Goal: Transaction & Acquisition: Purchase product/service

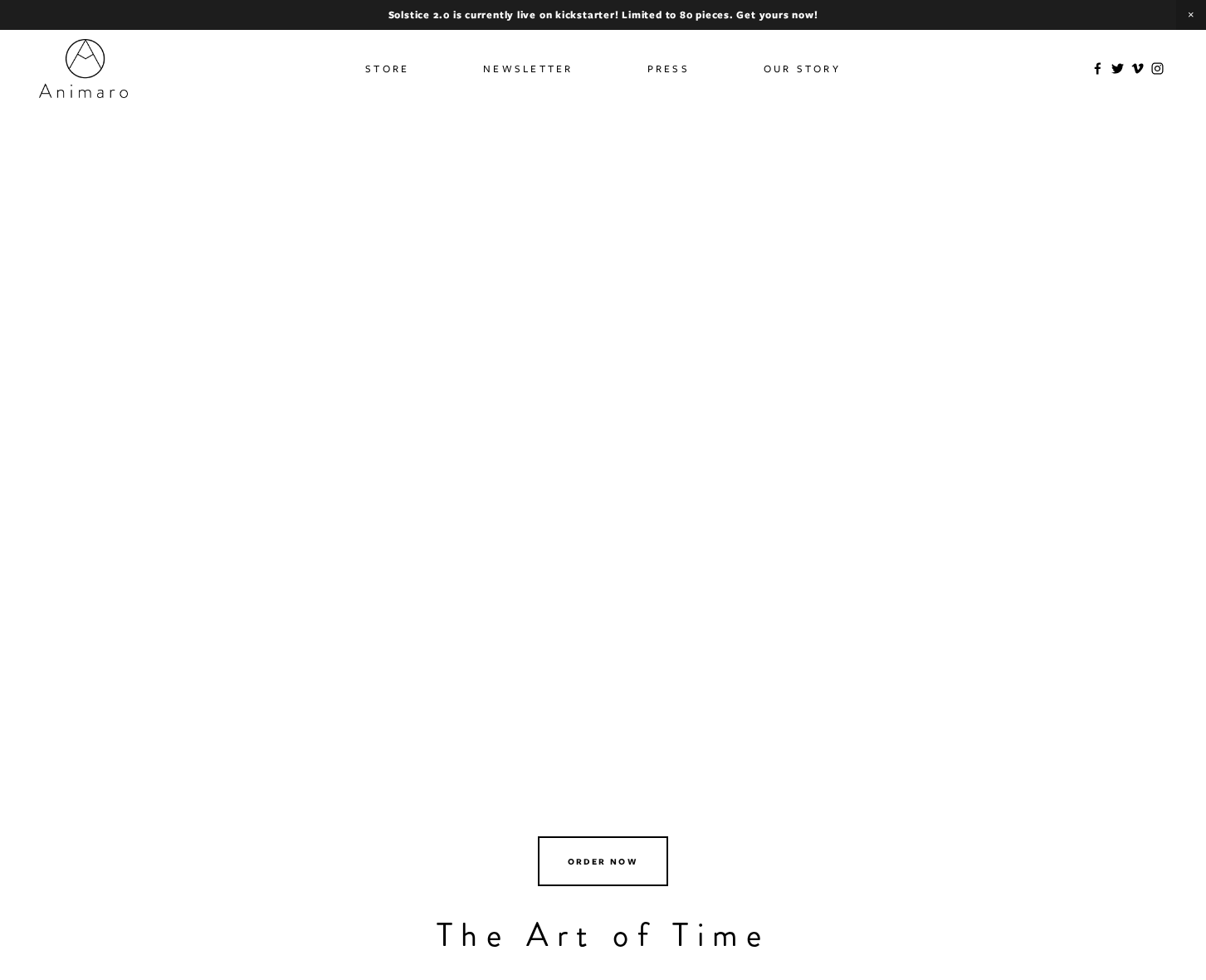
click at [393, 68] on link "Store" at bounding box center [387, 69] width 44 height 24
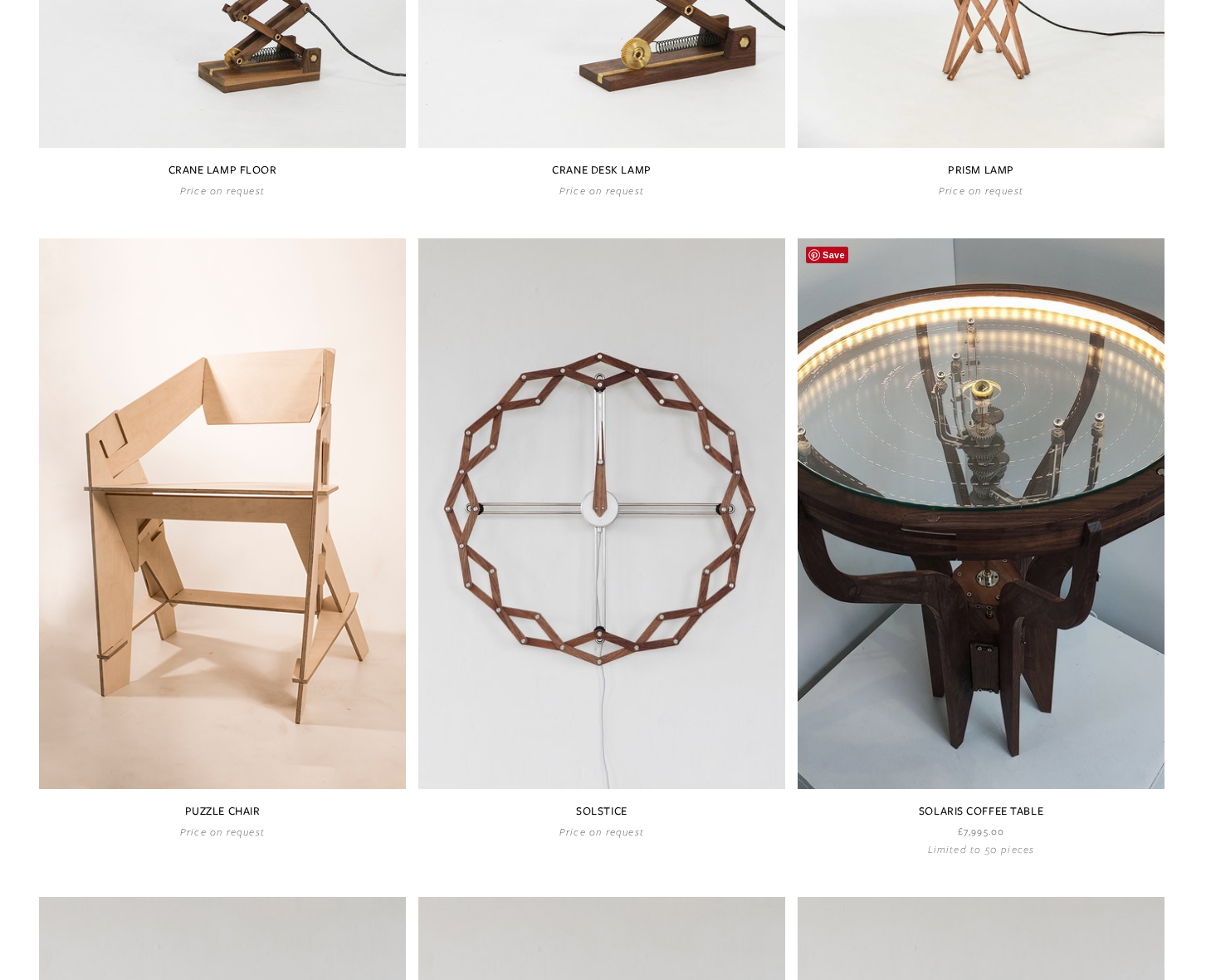
scroll to position [624, 0]
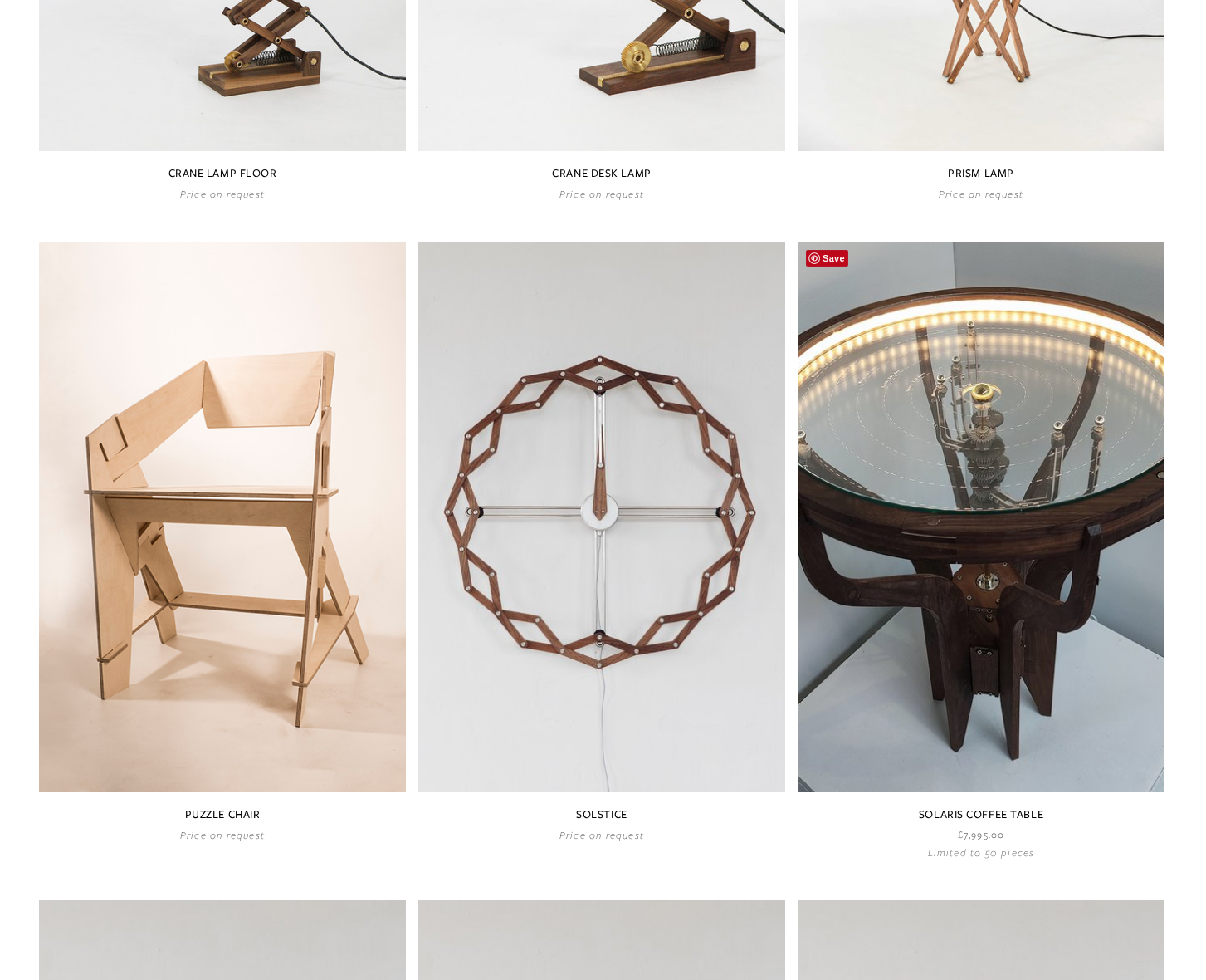
click at [948, 458] on link at bounding box center [981, 550] width 367 height 617
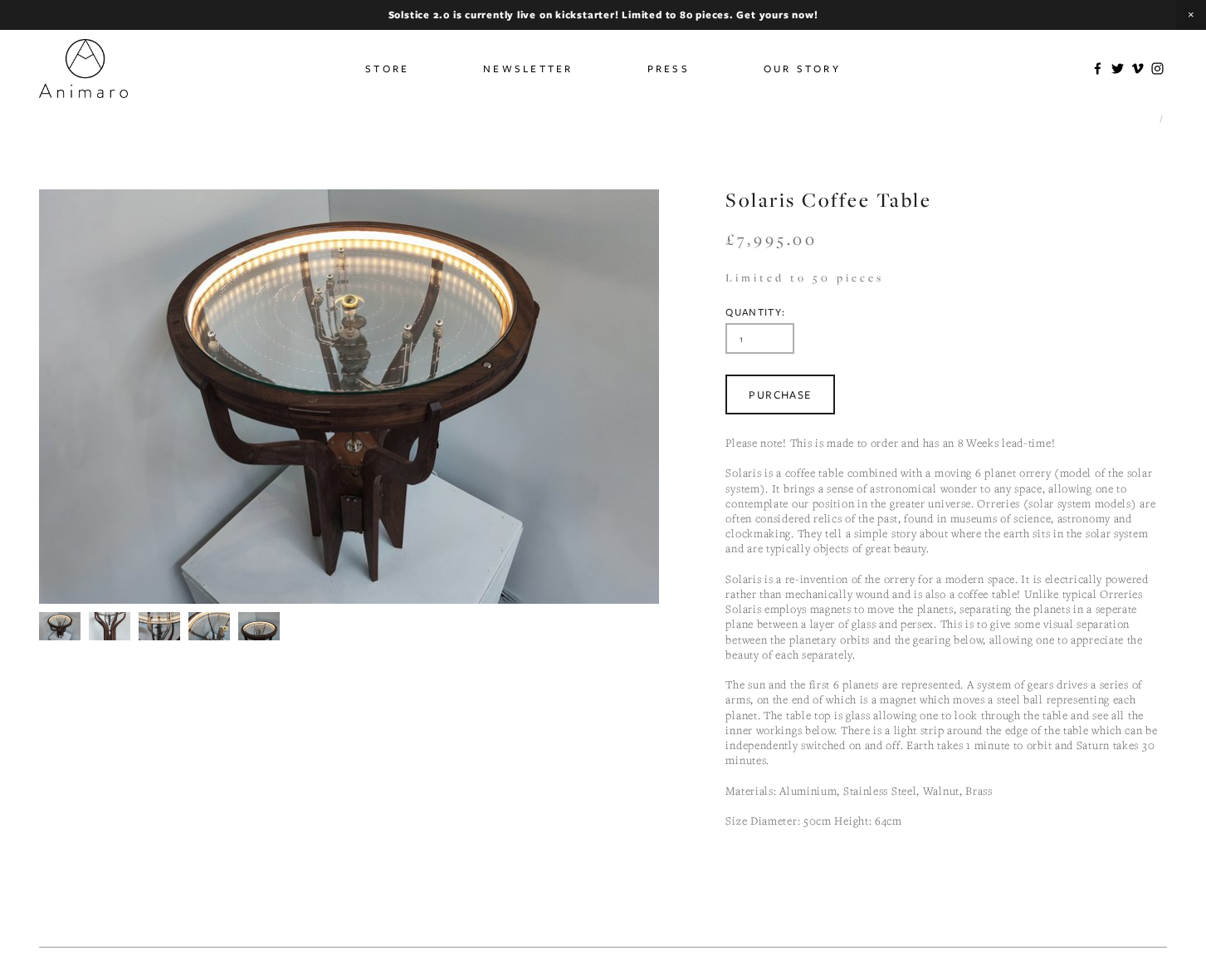
click at [113, 624] on img at bounding box center [109, 626] width 41 height 57
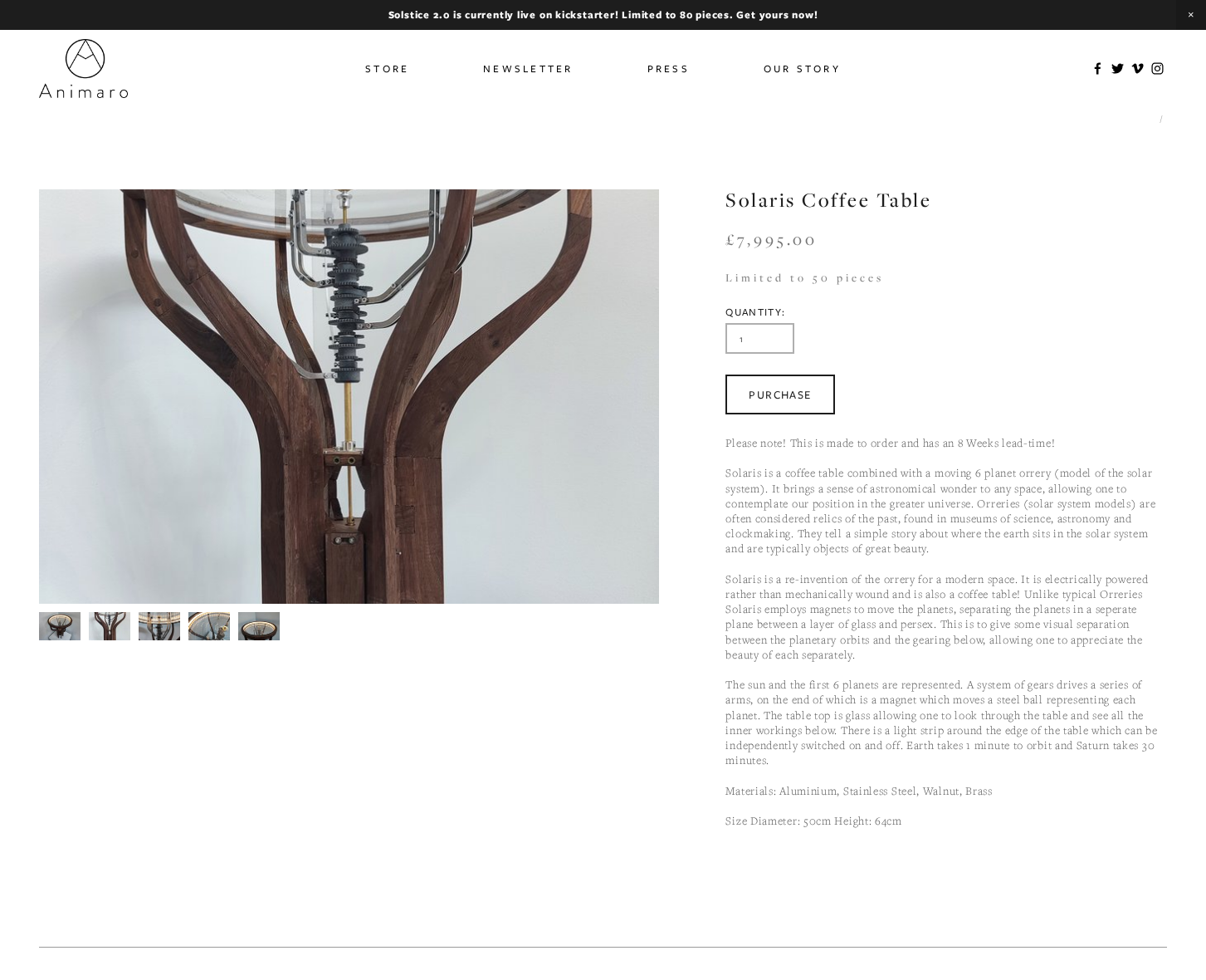
click at [204, 624] on img at bounding box center [209, 625] width 41 height 32
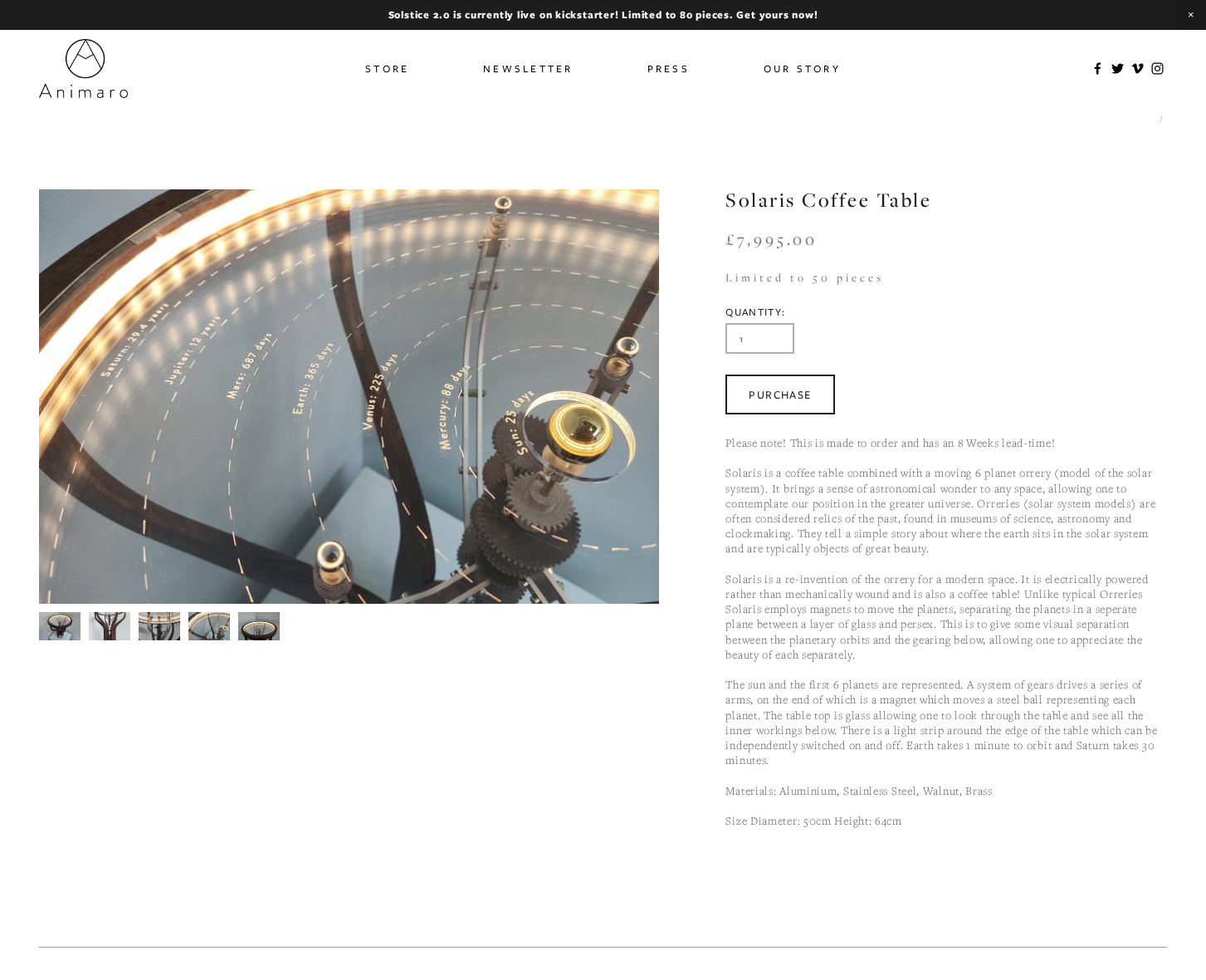
click at [264, 624] on img at bounding box center [259, 625] width 41 height 32
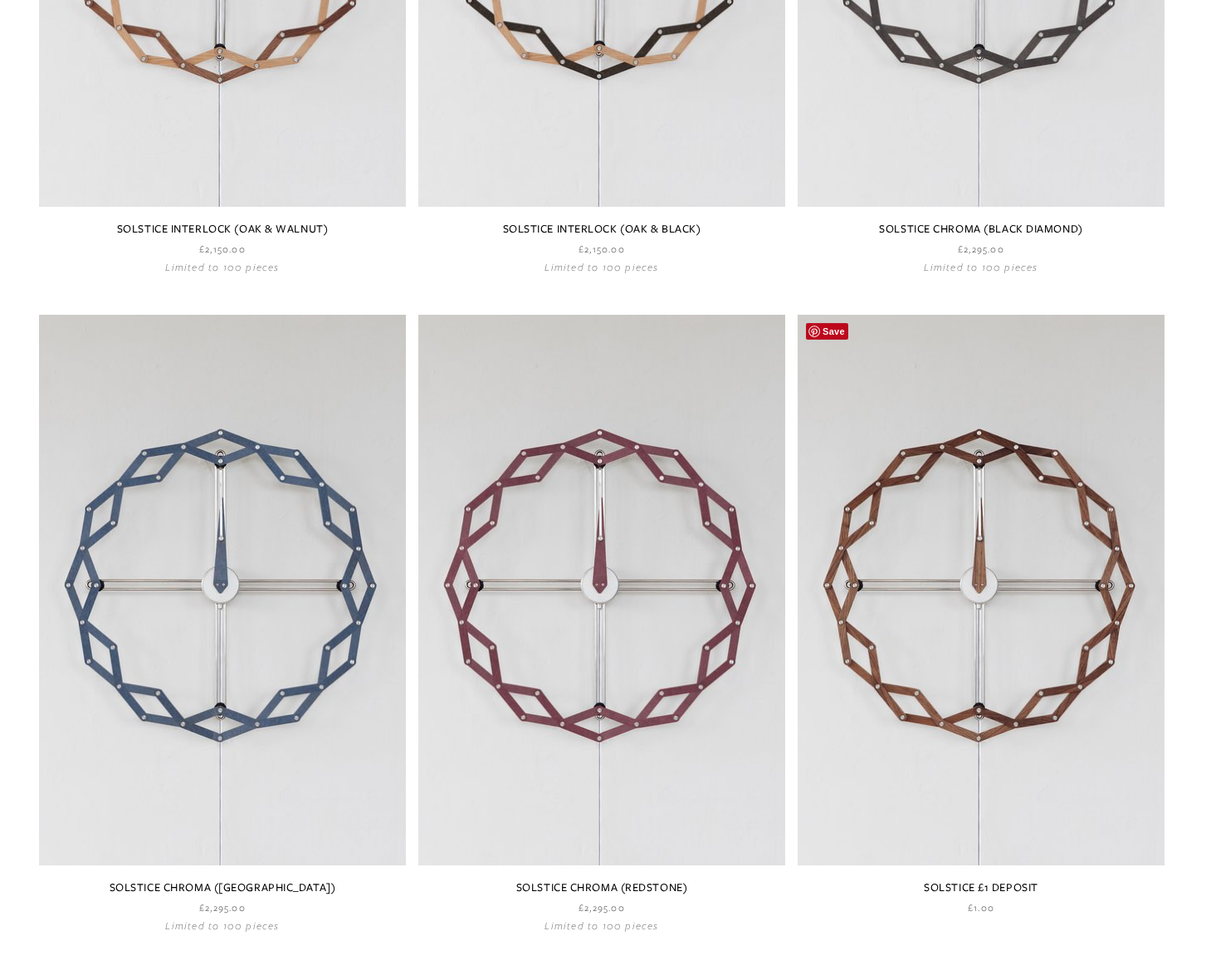
scroll to position [2119, 0]
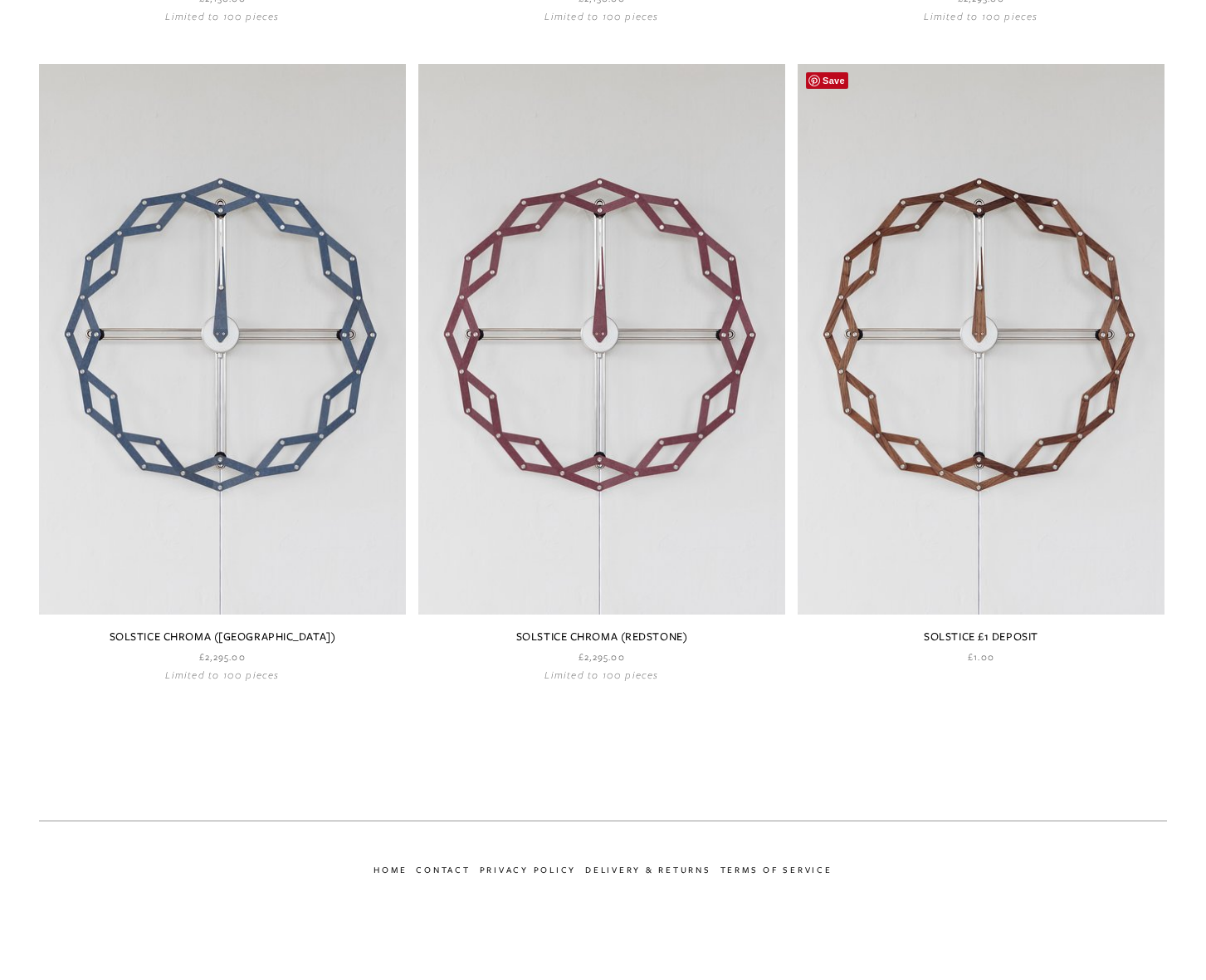
click at [970, 504] on link at bounding box center [981, 363] width 367 height 600
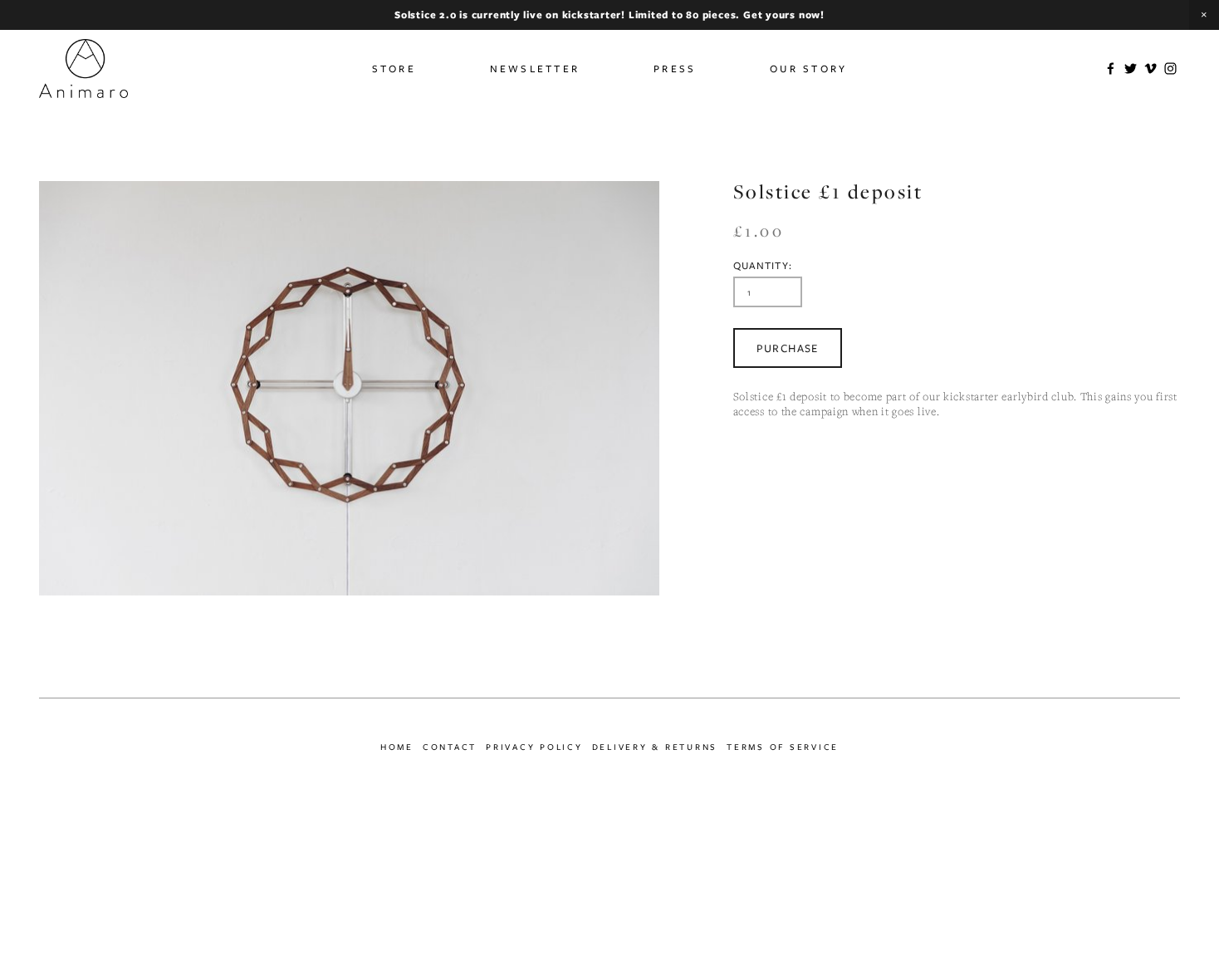
drag, startPoint x: 990, startPoint y: 256, endPoint x: 970, endPoint y: 255, distance: 20.0
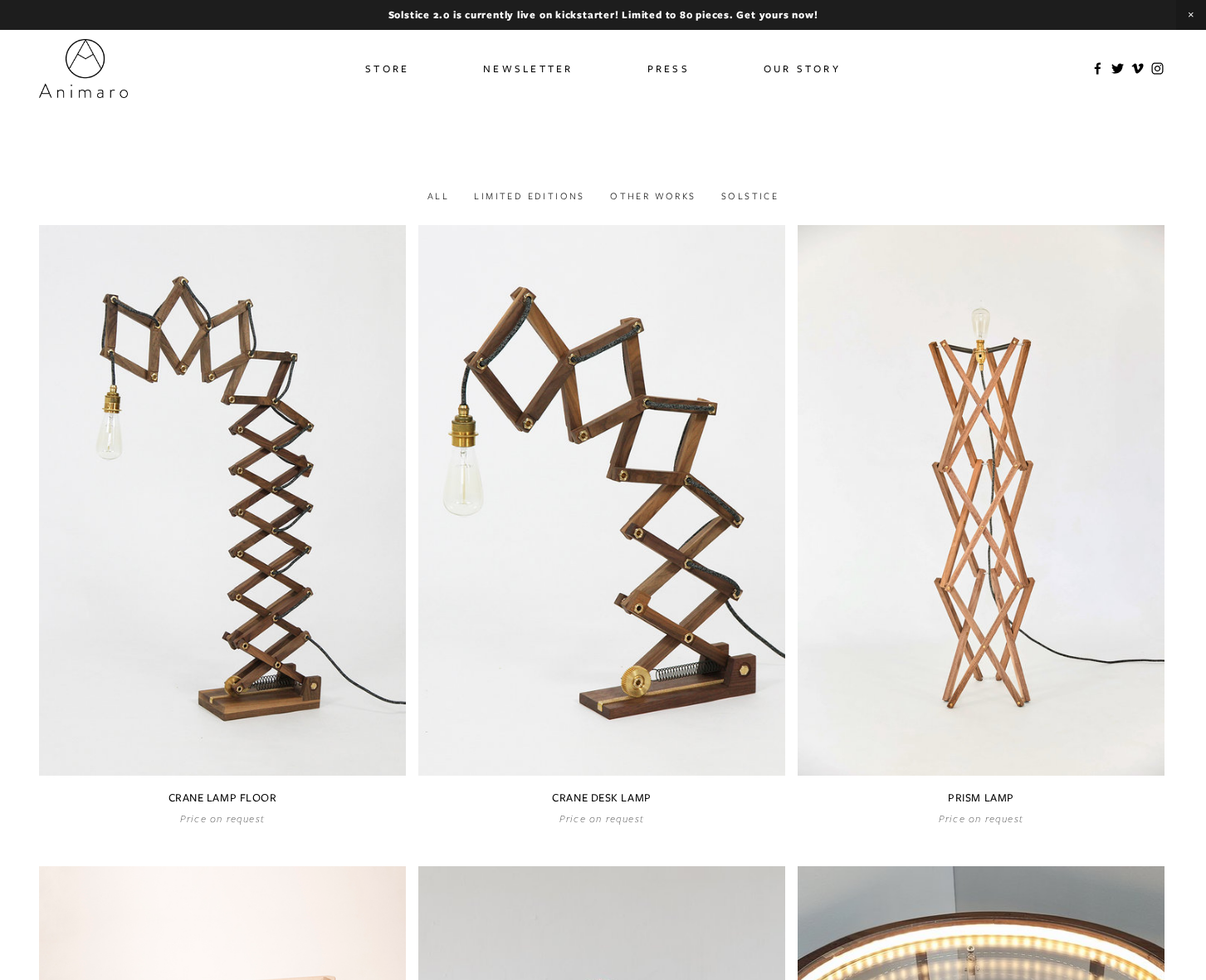
click at [386, 70] on link "Store" at bounding box center [387, 69] width 44 height 24
